Goal: Task Accomplishment & Management: Manage account settings

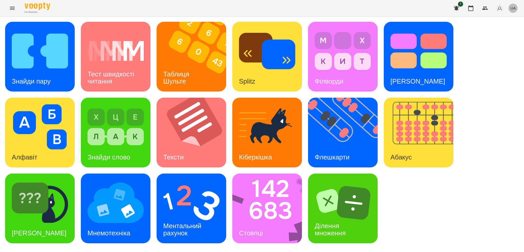
click at [515, 7] on span "UA" at bounding box center [512, 7] width 5 height 5
click at [504, 45] on ul "English Українська Русский" at bounding box center [504, 29] width 26 height 32
click at [501, 38] on div "Русский" at bounding box center [504, 38] width 26 height 9
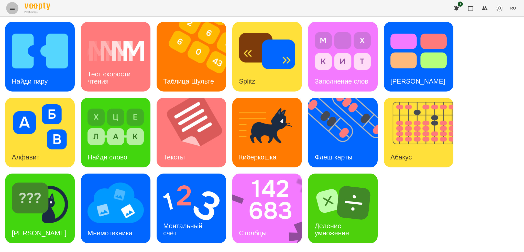
click at [11, 9] on icon "Menu" at bounding box center [12, 8] width 6 height 6
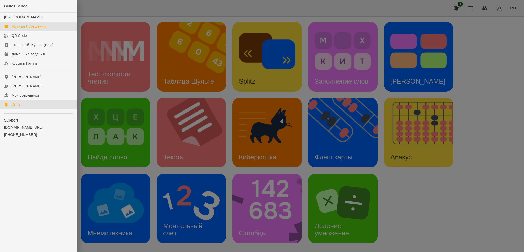
click at [36, 29] on div "Журнал Посещений" at bounding box center [29, 26] width 34 height 5
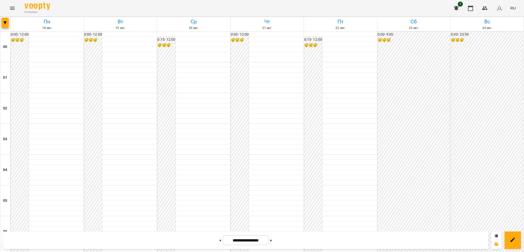
scroll to position [324, 0]
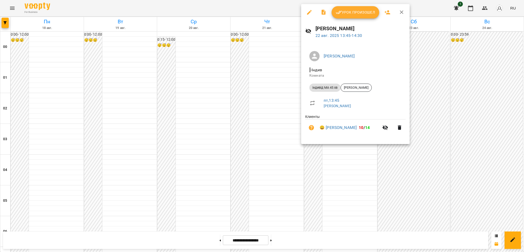
click at [309, 14] on icon "button" at bounding box center [309, 12] width 6 height 6
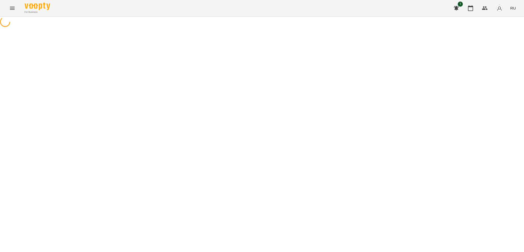
select select "**********"
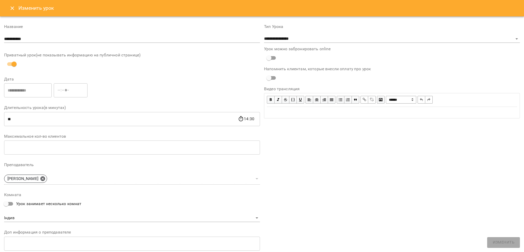
click at [15, 8] on button "Close" at bounding box center [12, 8] width 12 height 12
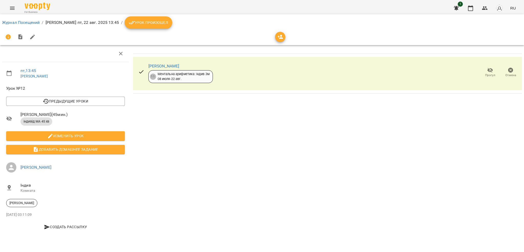
click at [140, 23] on span "Урок произошел" at bounding box center [148, 22] width 39 height 6
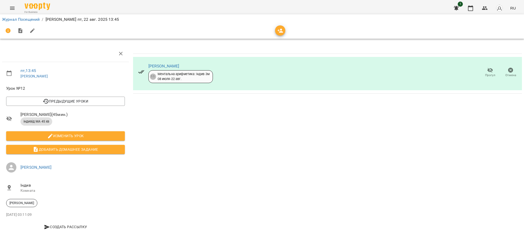
click at [489, 74] on span "Прогул" at bounding box center [490, 75] width 10 height 4
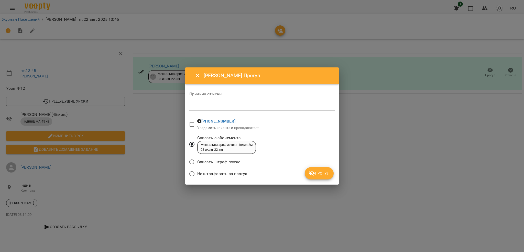
click at [201, 107] on textarea at bounding box center [261, 106] width 145 height 5
type textarea "**********"
click at [317, 171] on span "Прогул" at bounding box center [319, 173] width 21 height 6
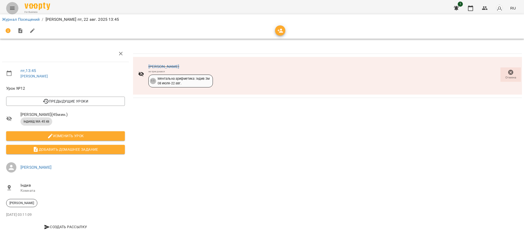
click at [13, 8] on icon "Menu" at bounding box center [12, 8] width 6 height 6
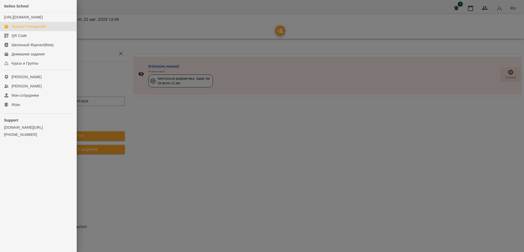
click at [28, 29] on div "Журнал Посещений" at bounding box center [29, 26] width 34 height 5
